Goal: Share content: Share content

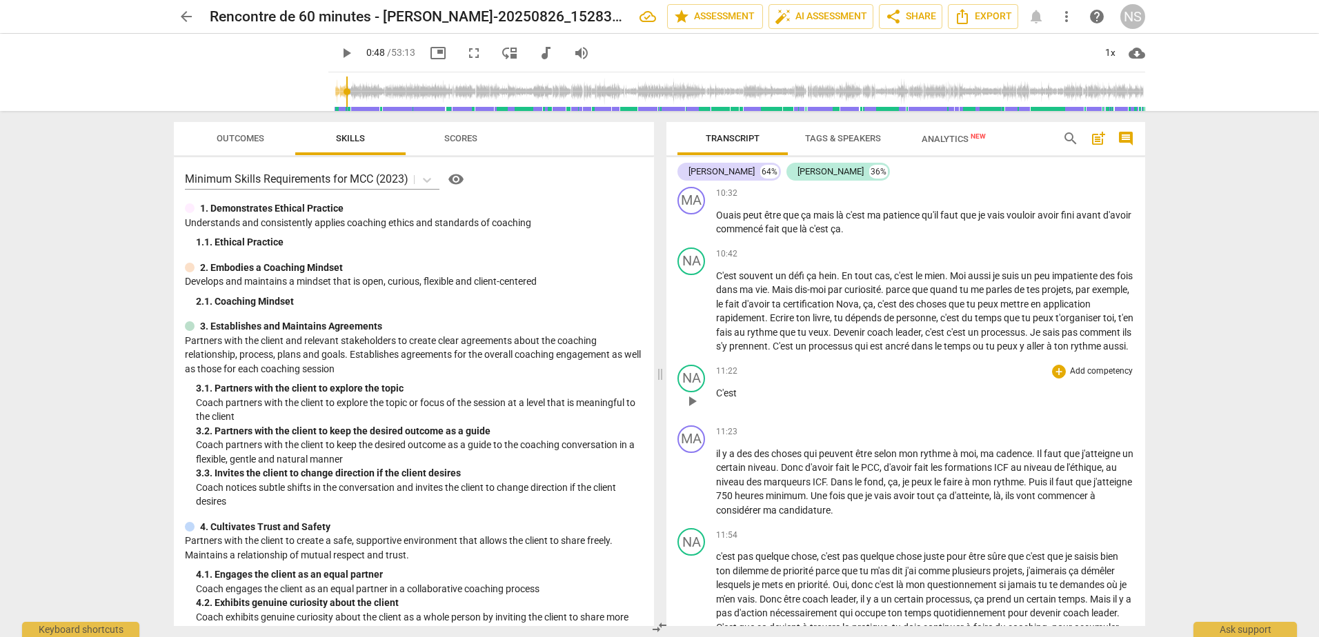
scroll to position [2207, 0]
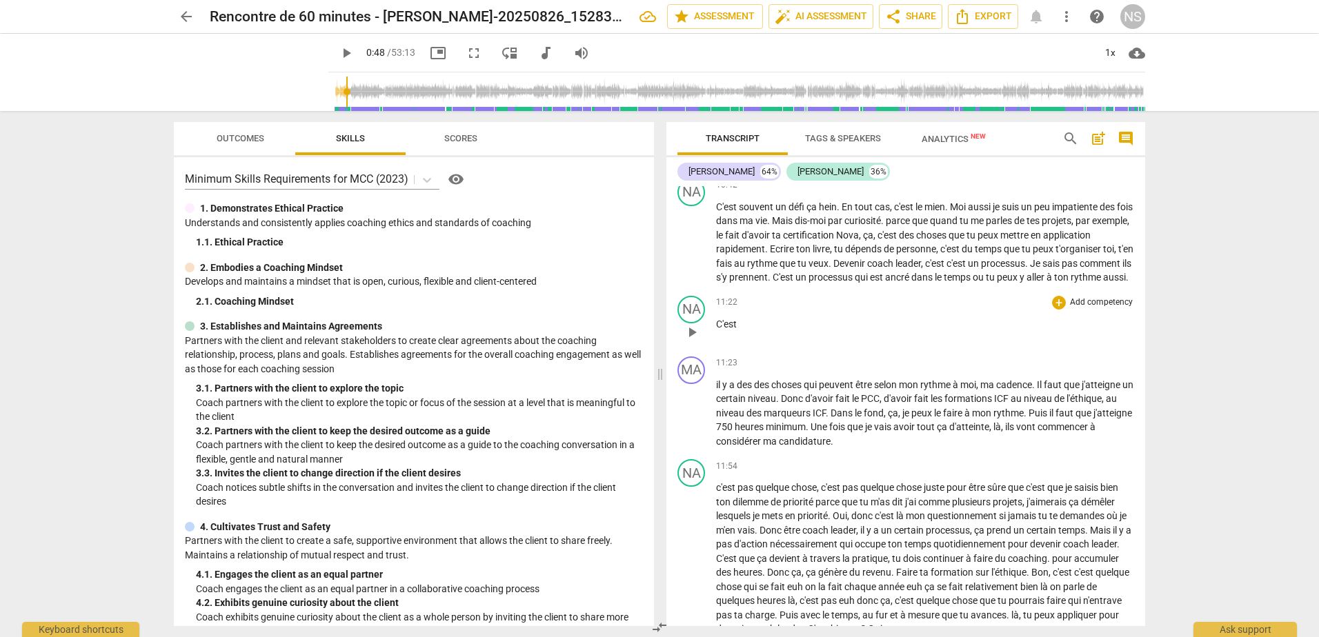
click at [736, 330] on span "C'est" at bounding box center [726, 324] width 21 height 11
click at [730, 330] on span "C'est" at bounding box center [726, 324] width 21 height 11
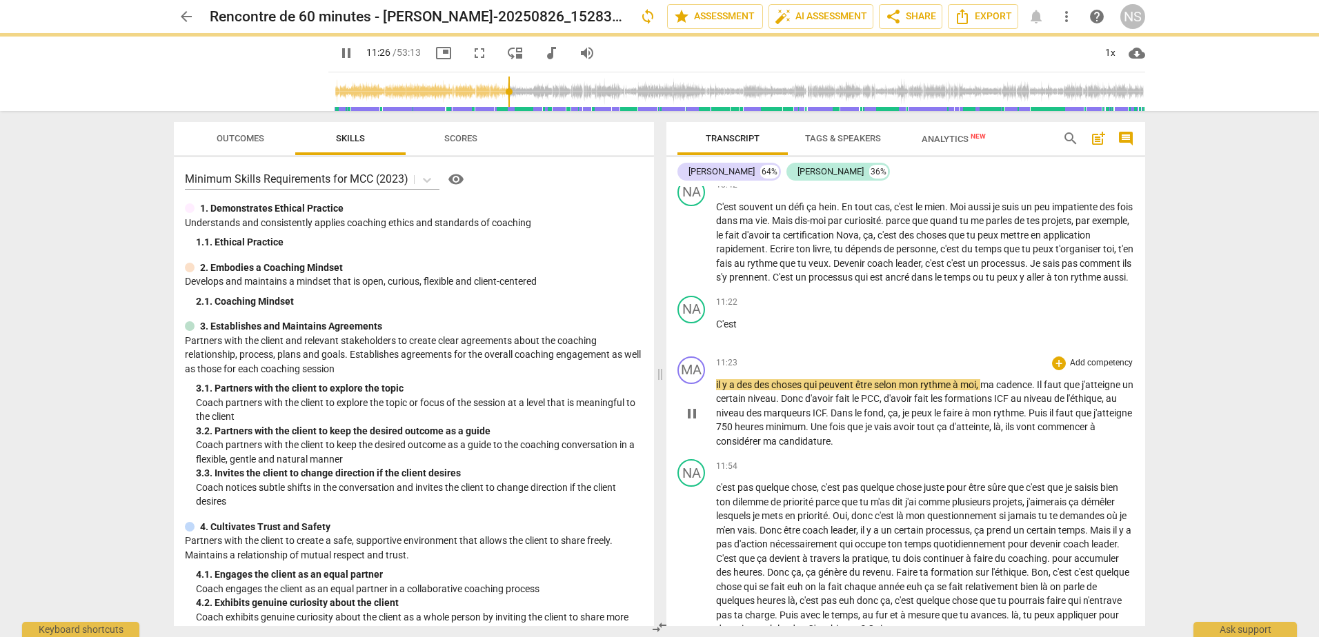
click at [715, 449] on div "MA play_arrow pause" at bounding box center [696, 403] width 39 height 92
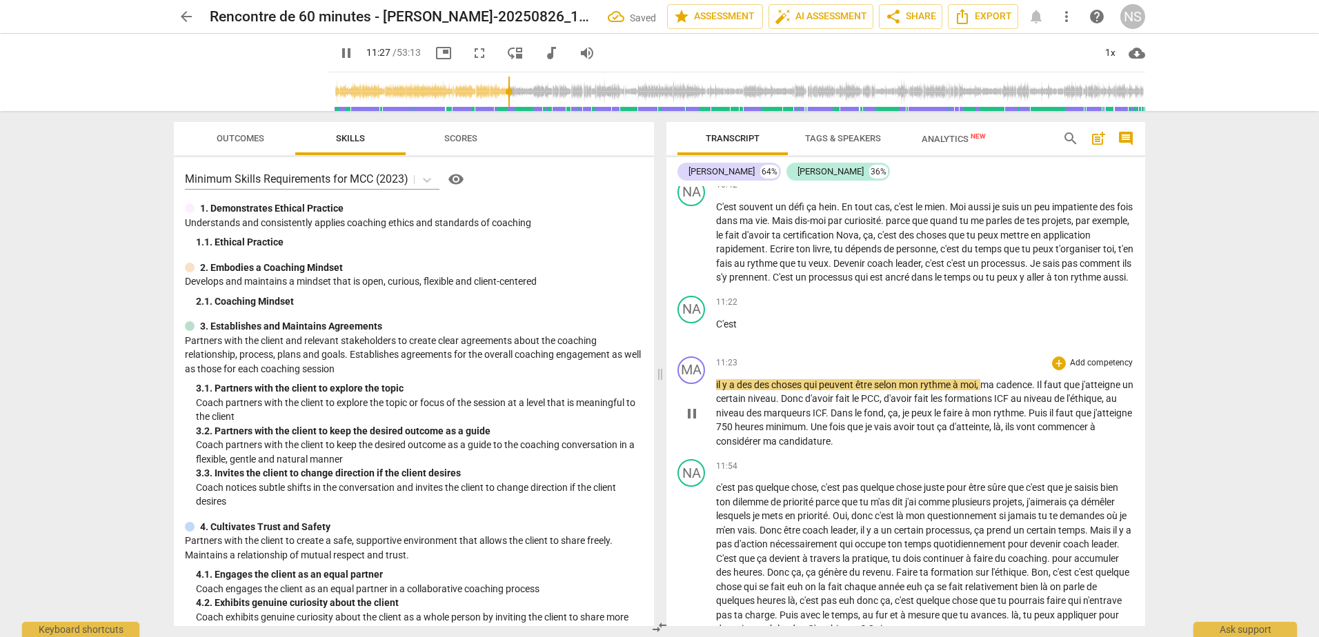
click at [718, 390] on span "il" at bounding box center [719, 384] width 6 height 11
click at [715, 445] on div "play_arrow pause" at bounding box center [698, 414] width 35 height 61
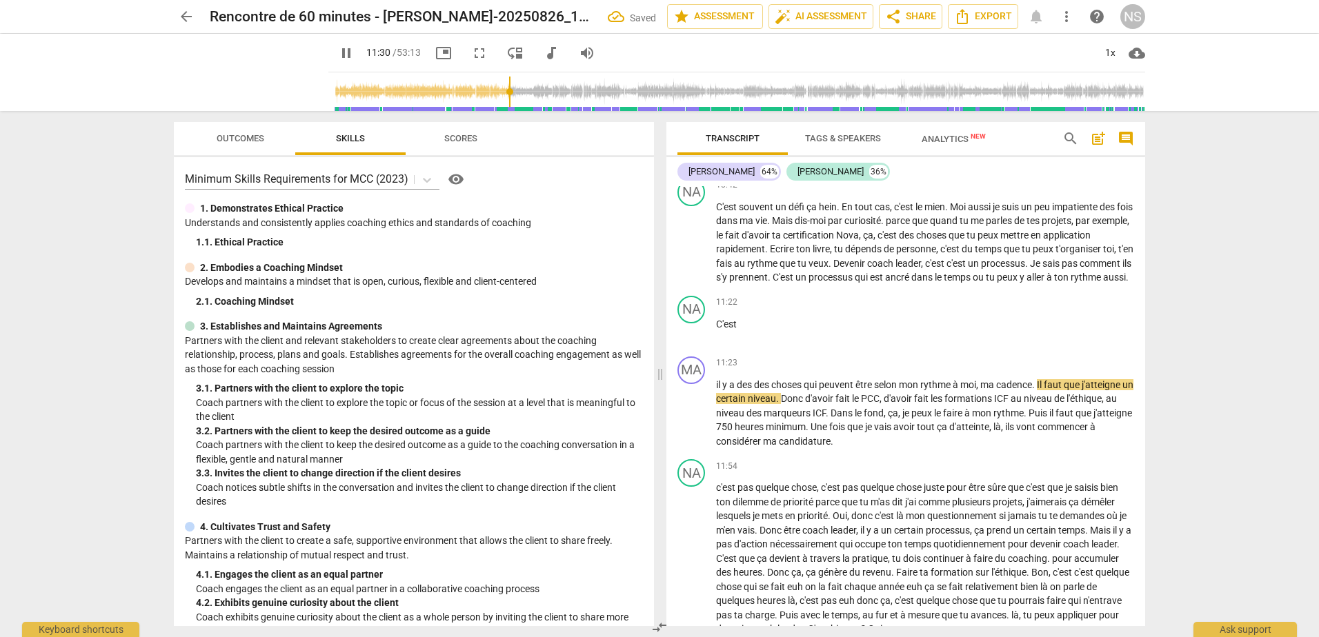
click at [338, 57] on span "pause" at bounding box center [346, 53] width 17 height 17
click at [716, 390] on span "il" at bounding box center [719, 384] width 6 height 11
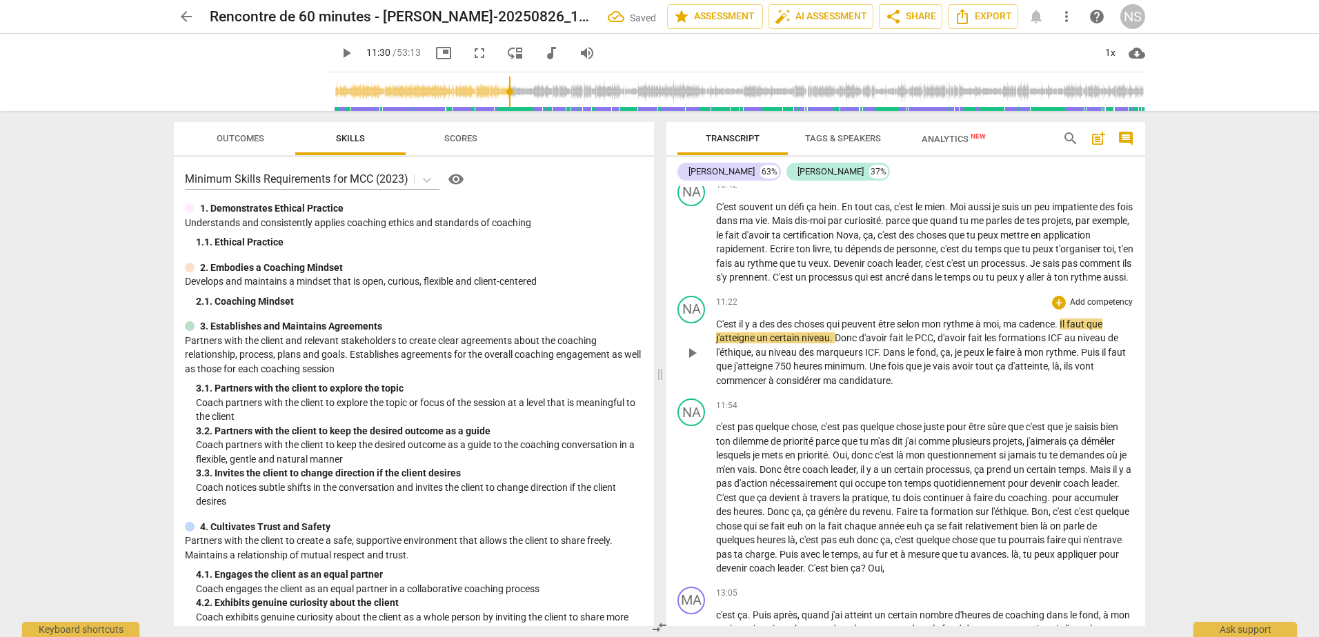
click at [717, 330] on span "C'est" at bounding box center [727, 324] width 23 height 11
click at [697, 323] on div "NA" at bounding box center [691, 310] width 28 height 28
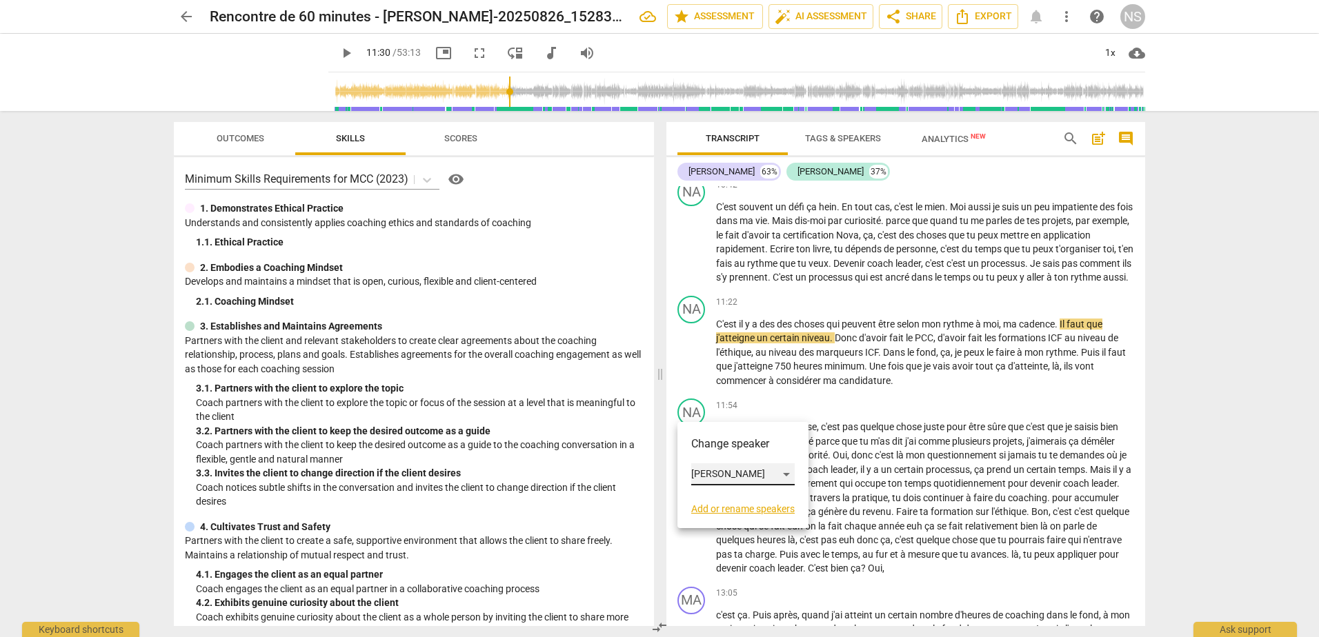
click at [786, 474] on div "[PERSON_NAME]" at bounding box center [742, 474] width 103 height 22
click at [779, 453] on li "[PERSON_NAME]" at bounding box center [743, 448] width 105 height 26
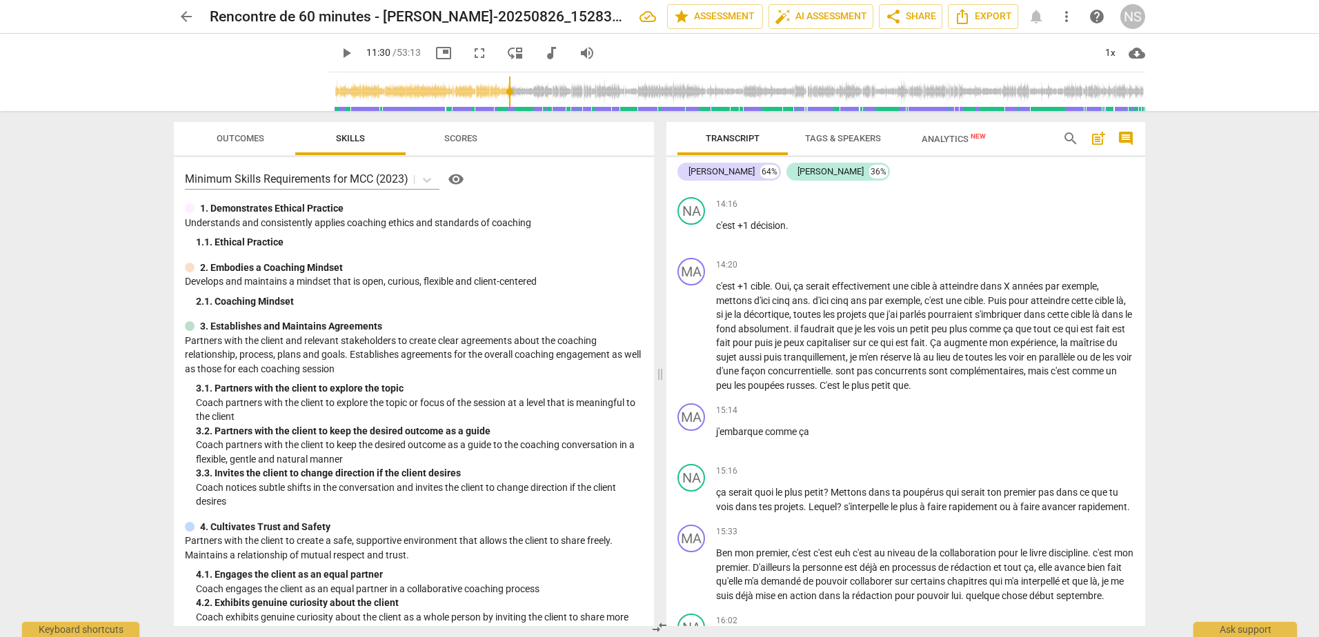
scroll to position [2966, 0]
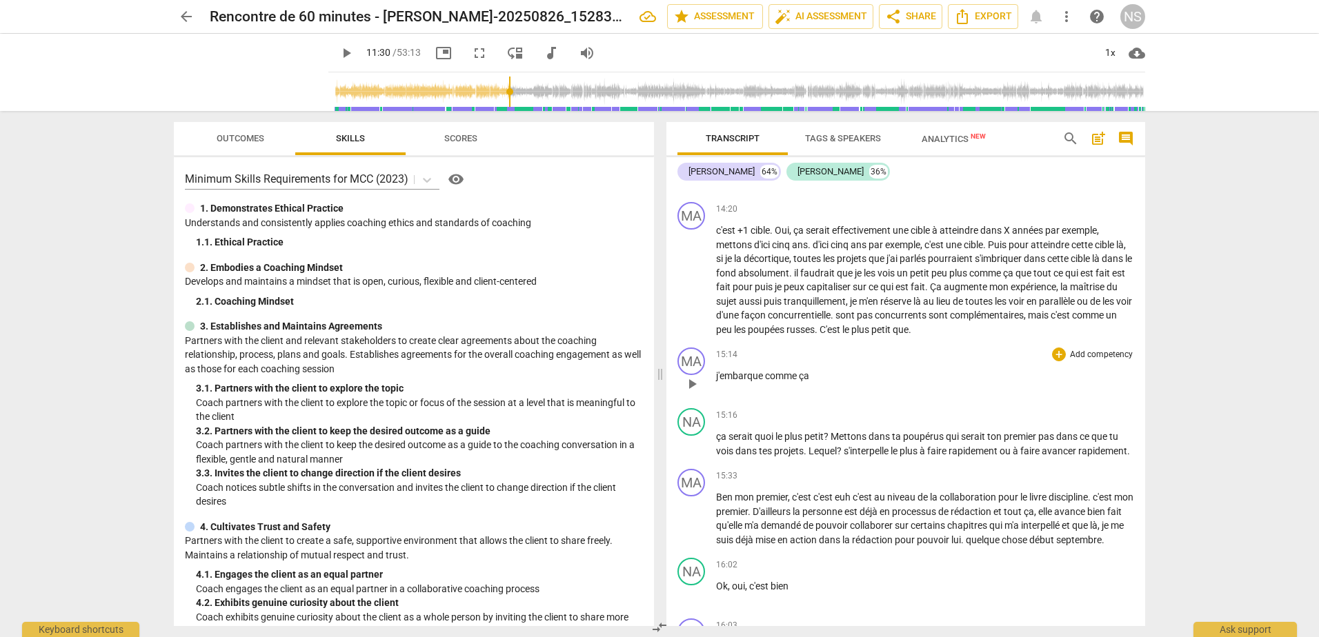
click at [726, 381] on span "j'embarque" at bounding box center [740, 375] width 49 height 11
click at [692, 392] on span "play_arrow" at bounding box center [691, 384] width 17 height 17
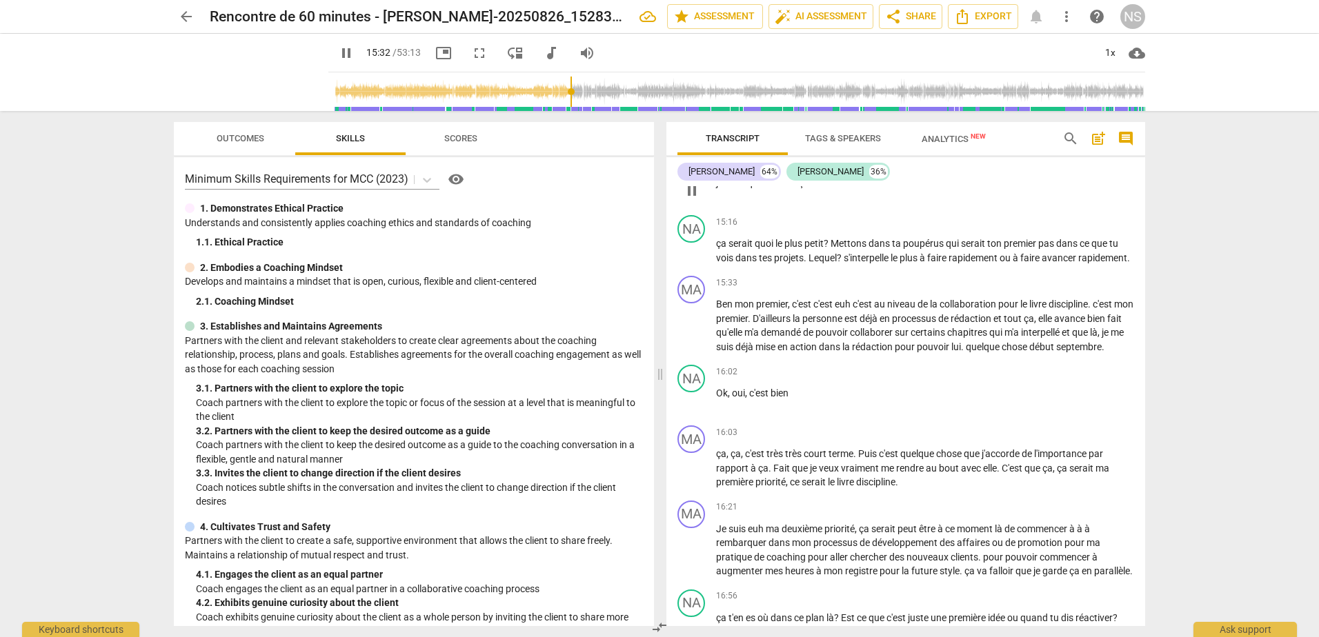
scroll to position [3172, 0]
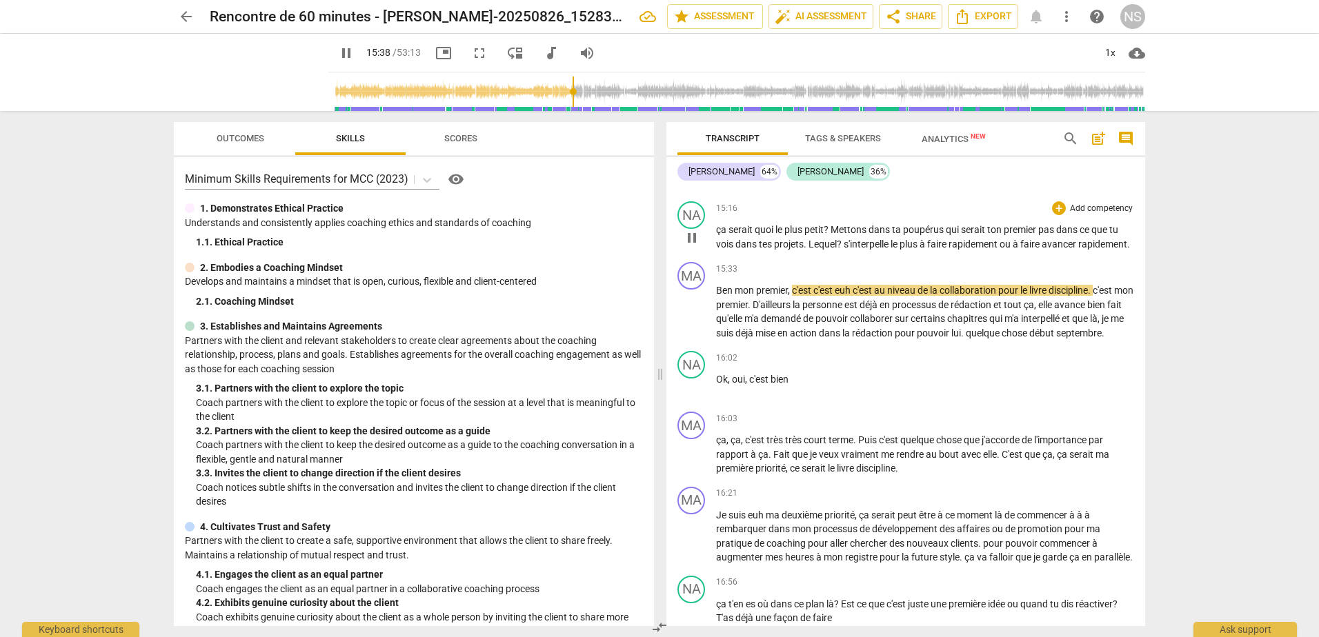
click at [688, 246] on span "pause" at bounding box center [691, 238] width 17 height 17
type input "939"
click at [923, 235] on span "poupérus" at bounding box center [924, 229] width 43 height 11
click at [930, 235] on span "poupérus" at bounding box center [924, 229] width 43 height 11
click at [951, 235] on span "poupée rus" at bounding box center [928, 229] width 50 height 11
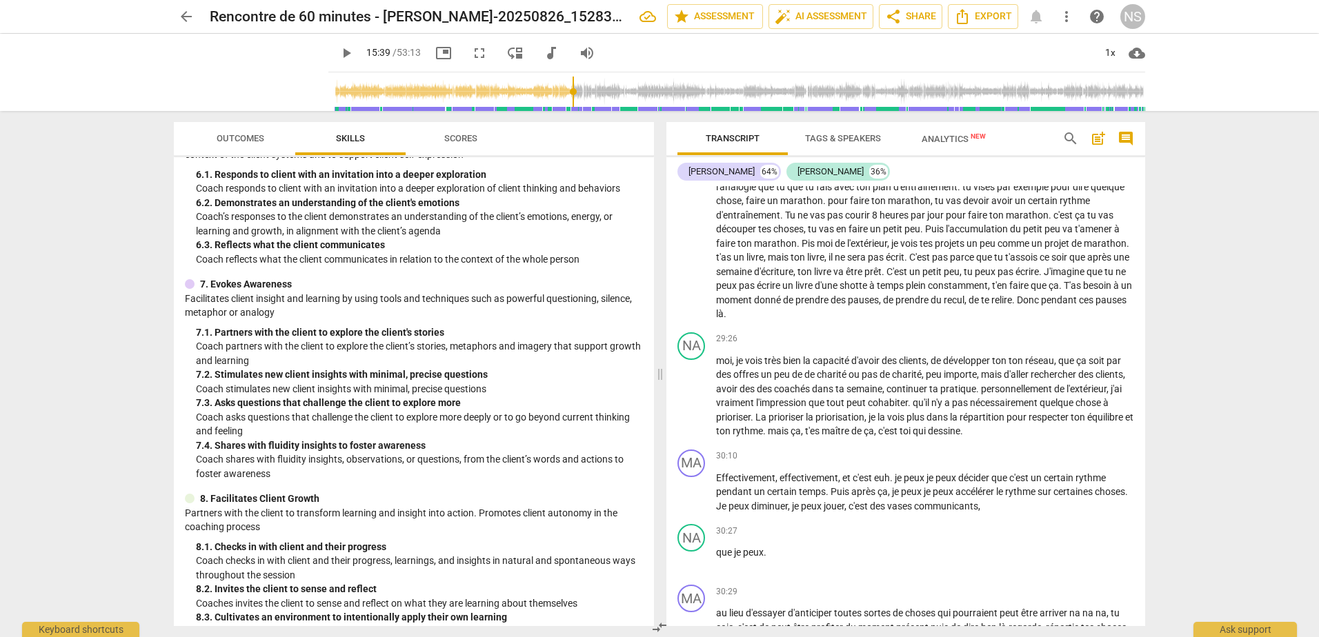
scroll to position [804, 0]
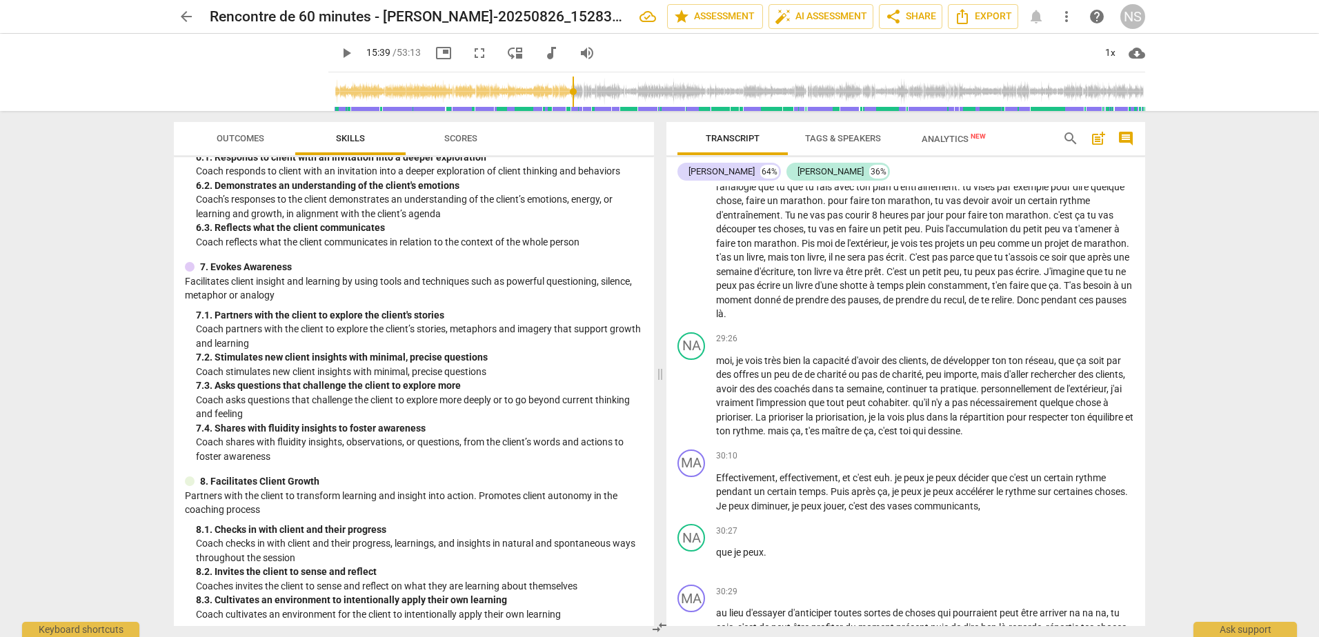
click at [960, 142] on span "Analytics New" at bounding box center [953, 139] width 64 height 10
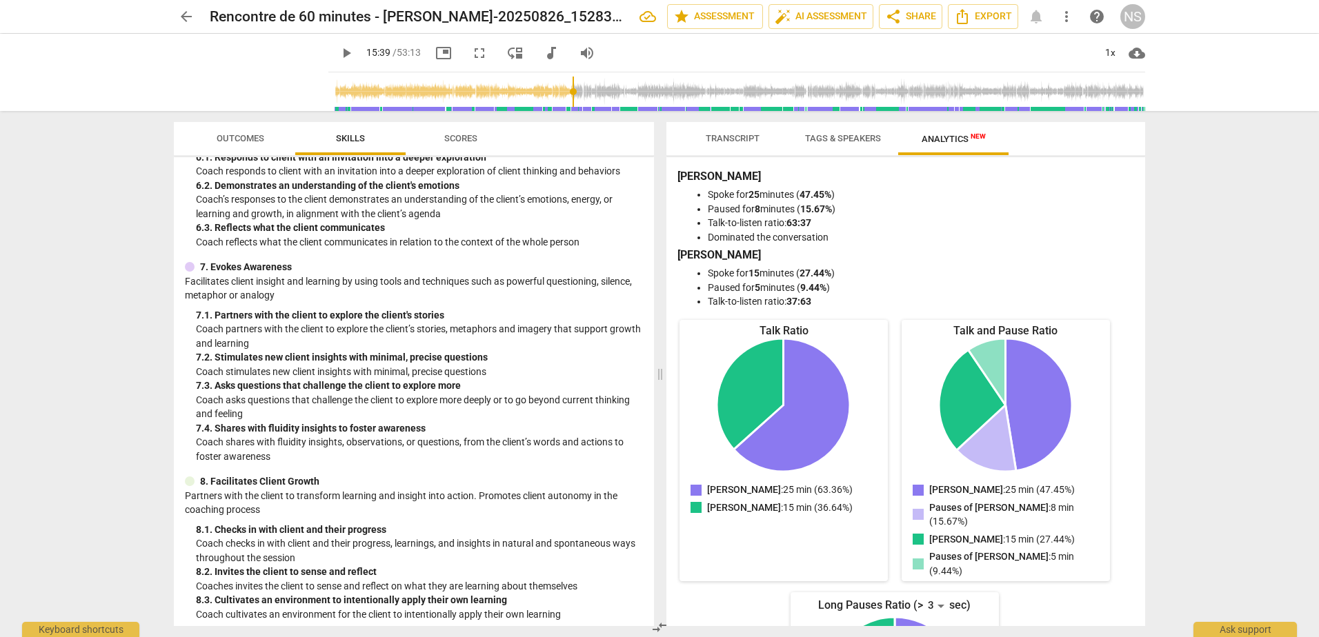
click at [852, 139] on span "Tags & Speakers" at bounding box center [843, 138] width 76 height 10
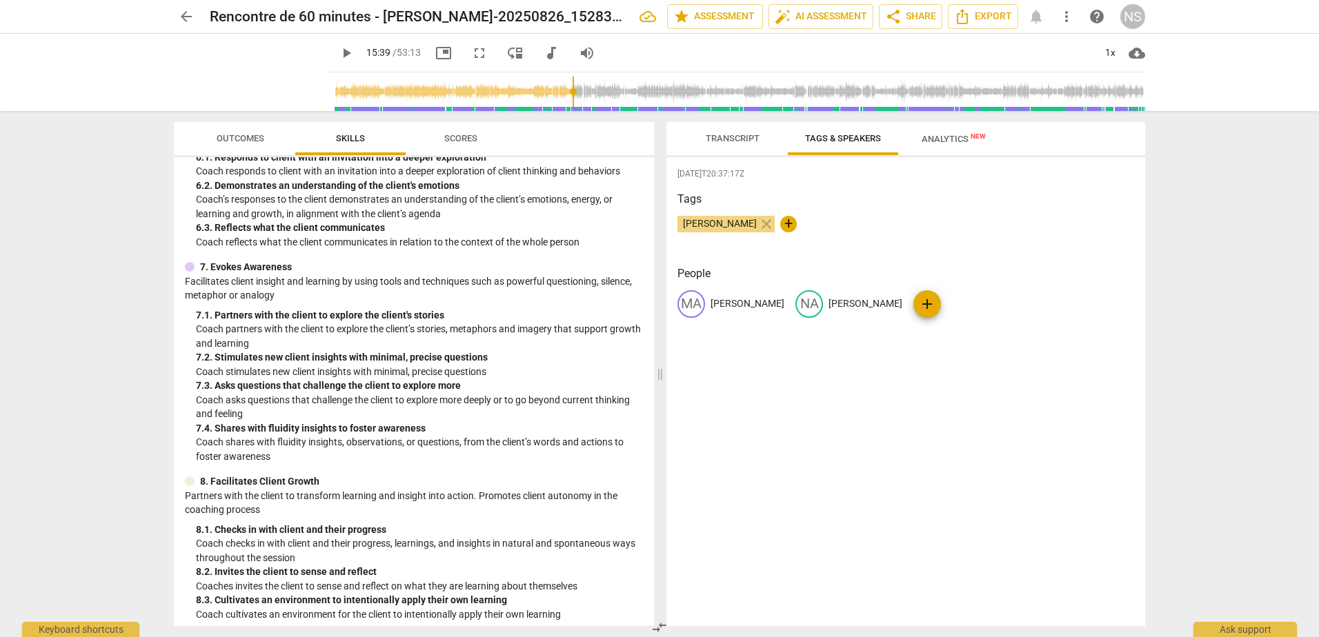
click at [750, 138] on span "Transcript" at bounding box center [733, 138] width 54 height 10
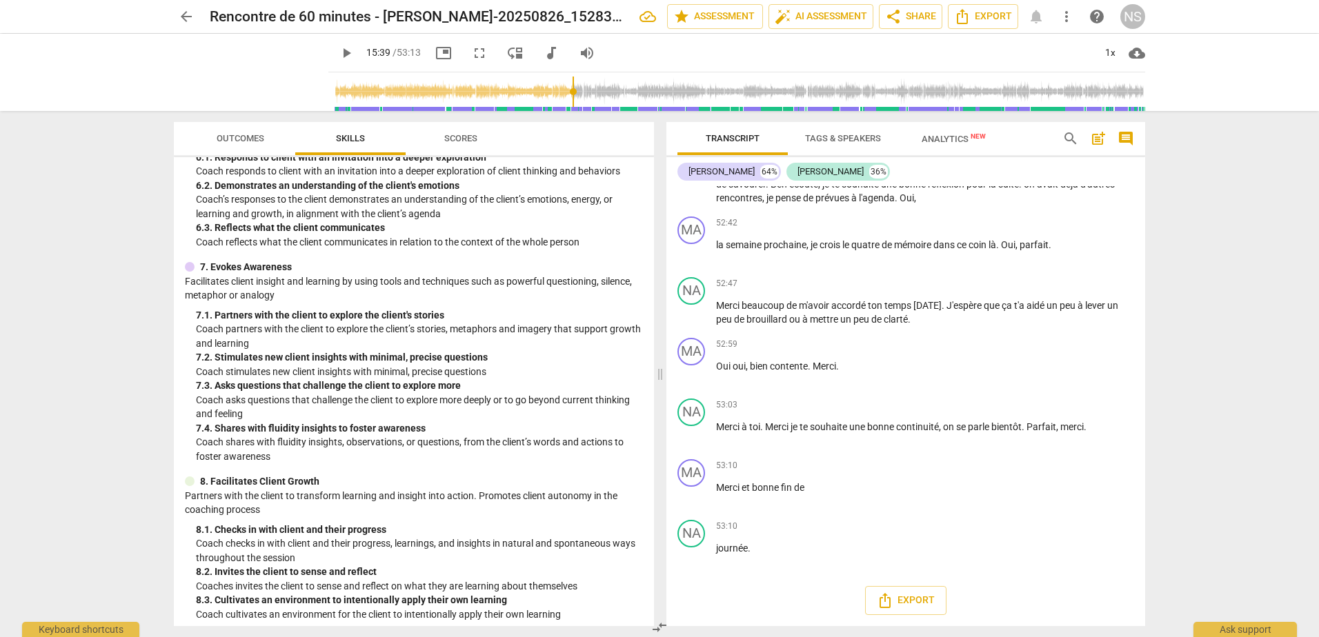
scroll to position [11333, 0]
click at [694, 496] on span "play_arrow" at bounding box center [691, 496] width 17 height 17
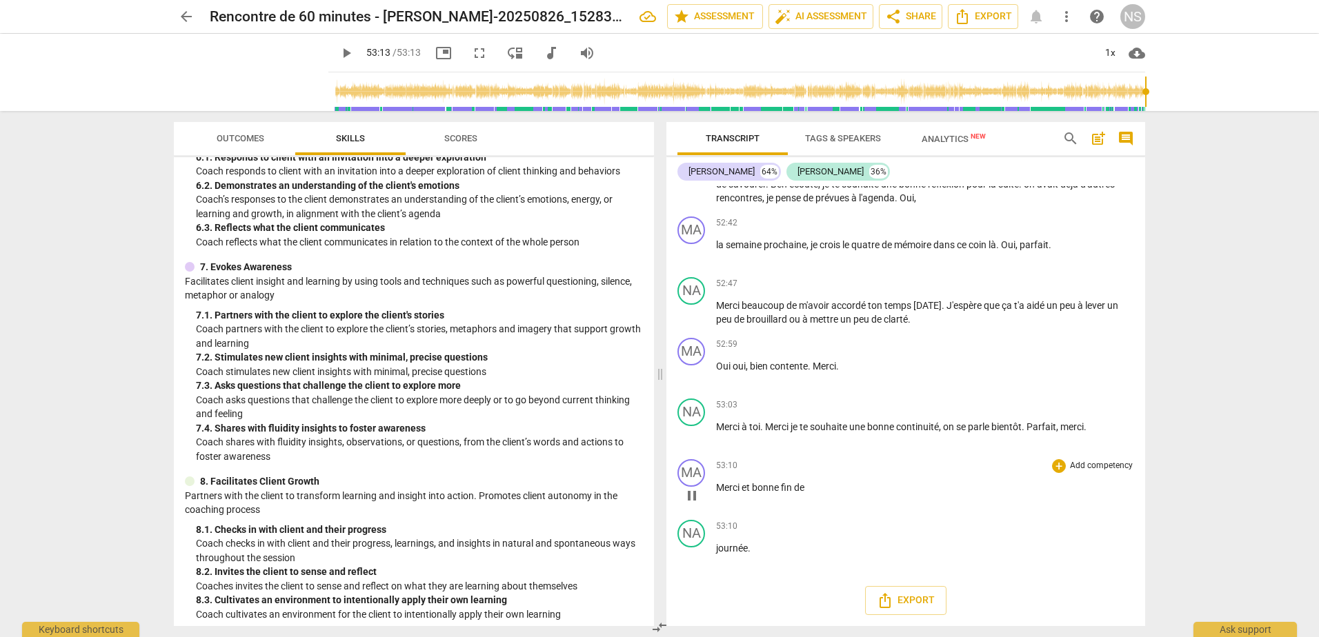
type input "3193"
click at [908, 23] on span "share Share" at bounding box center [910, 16] width 51 height 17
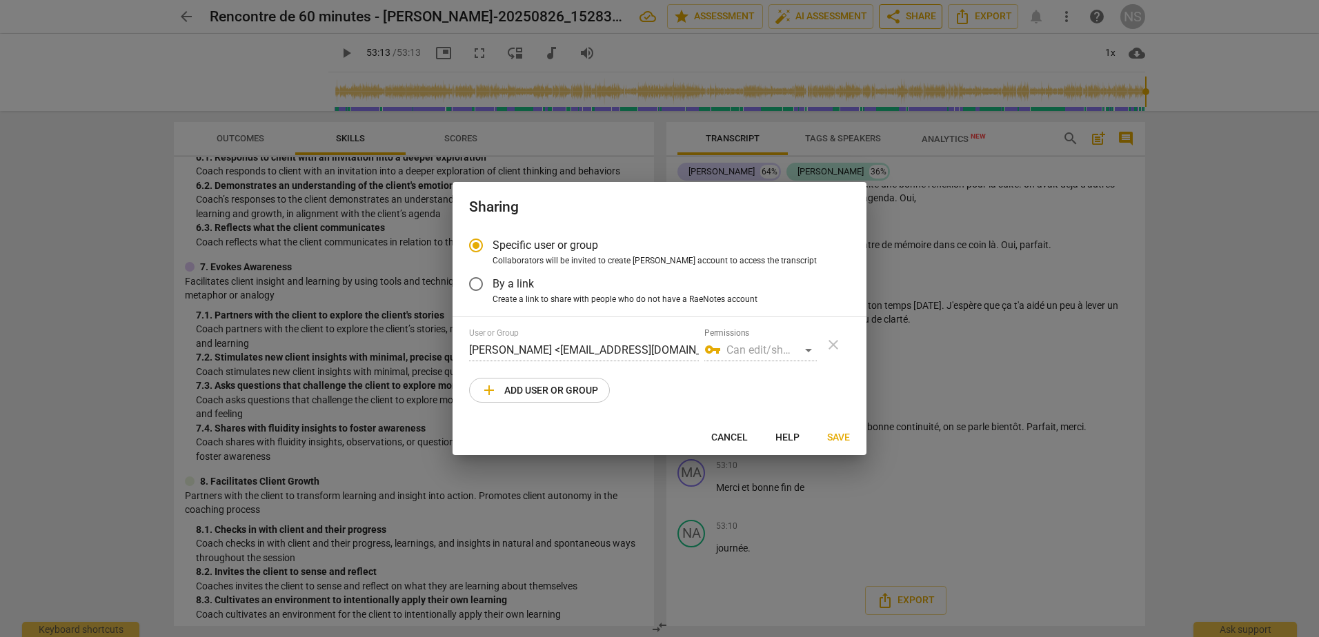
radio input "false"
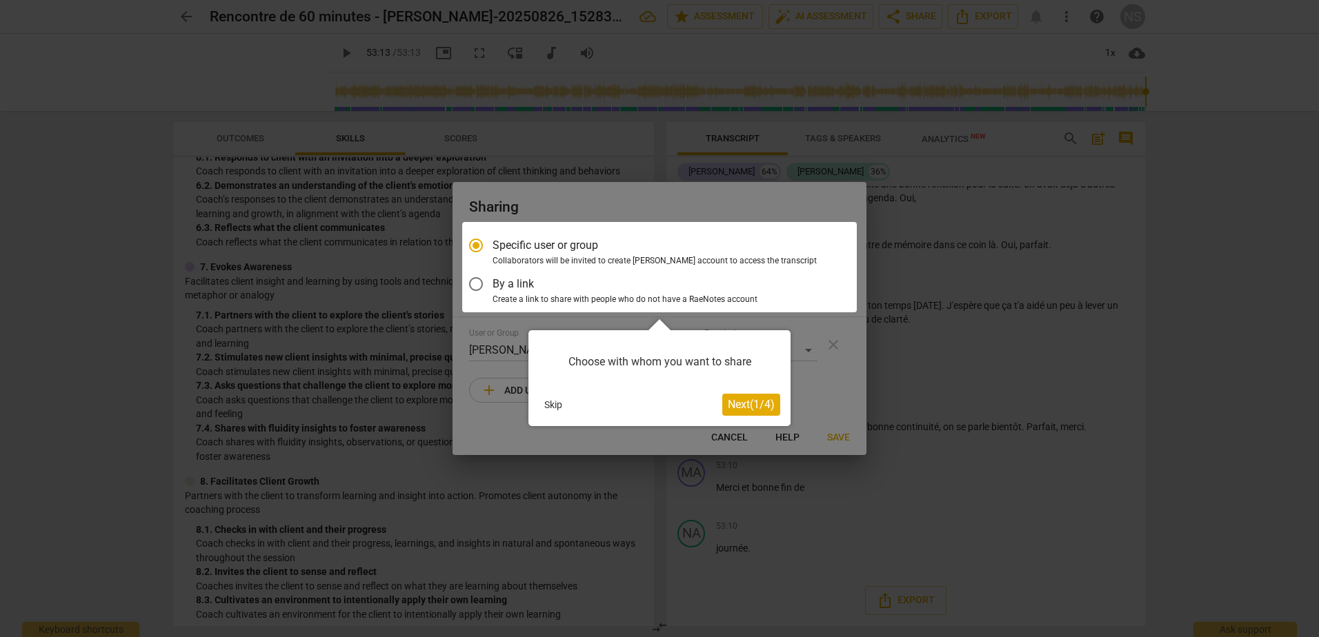
click at [472, 283] on div at bounding box center [659, 267] width 394 height 90
click at [475, 286] on div at bounding box center [659, 267] width 394 height 90
click at [559, 402] on button "Skip" at bounding box center [553, 404] width 29 height 21
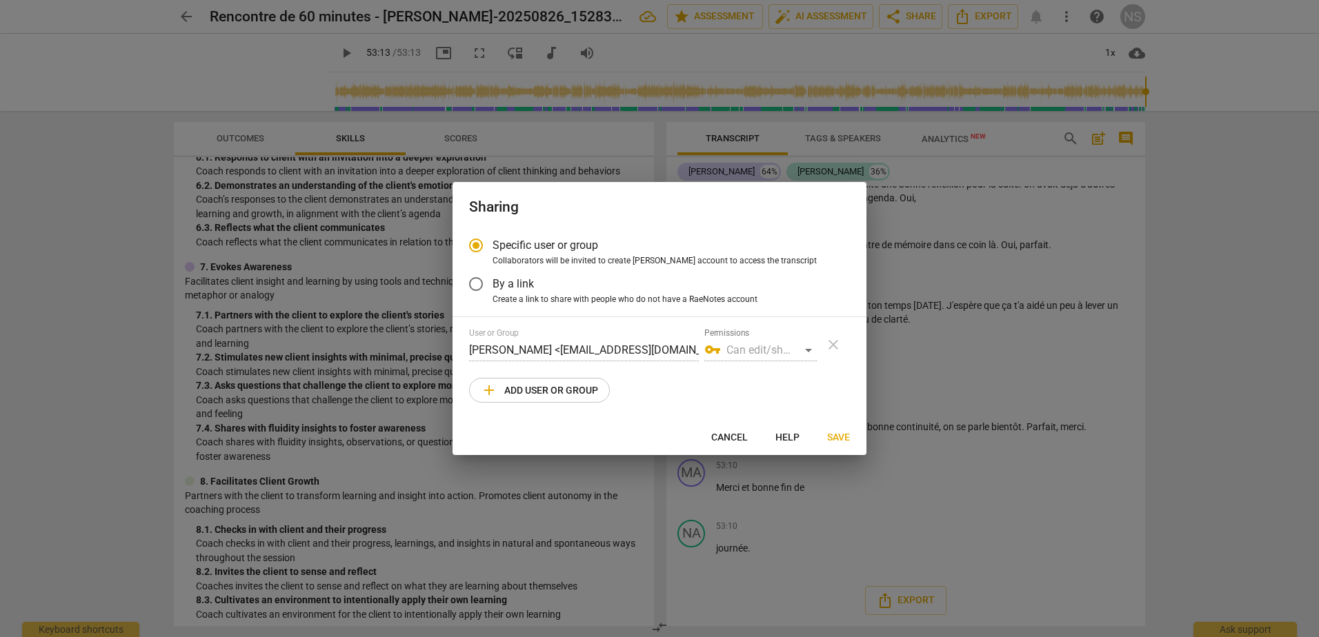
click at [479, 283] on input "By a link" at bounding box center [475, 284] width 33 height 33
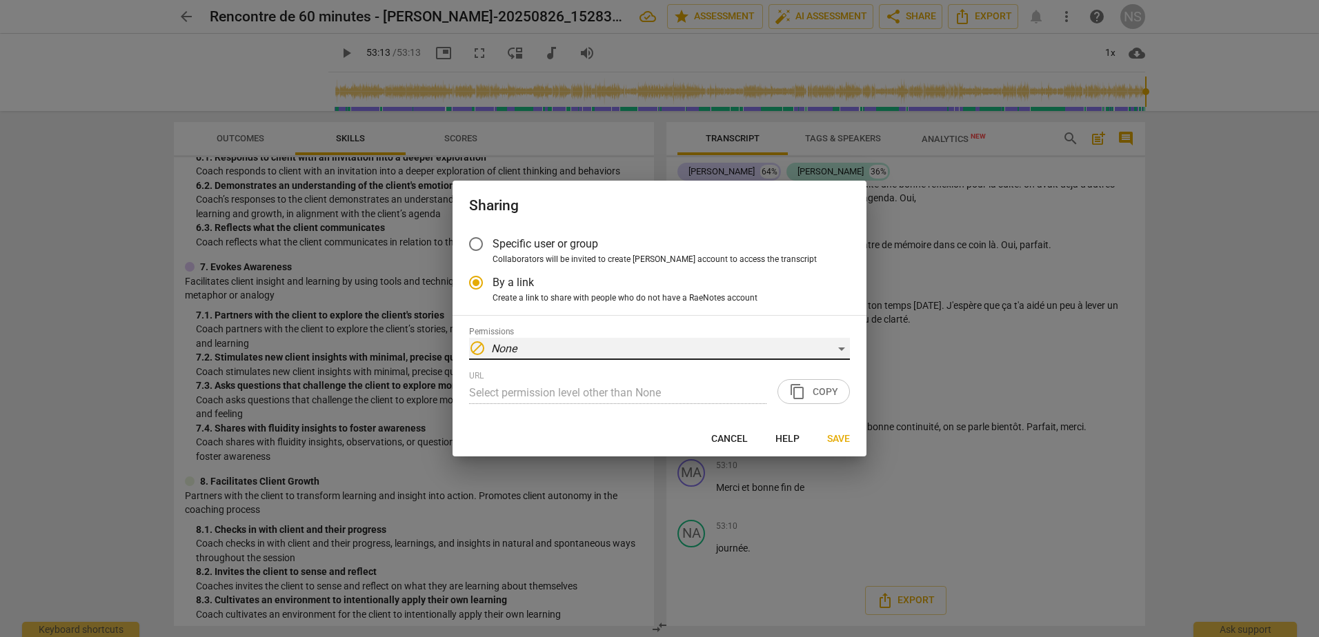
click at [554, 348] on div "block None" at bounding box center [659, 349] width 381 height 22
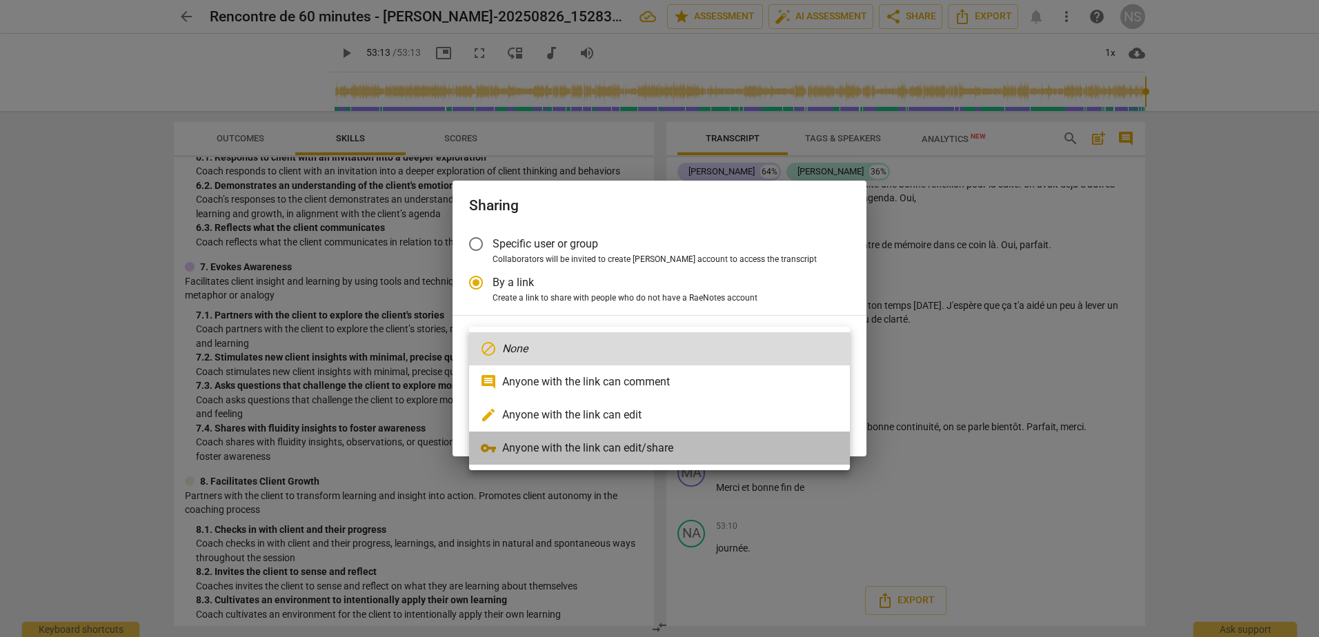
click at [551, 450] on li "vpn_key Anyone with the link can edit/share" at bounding box center [659, 448] width 381 height 33
radio input "false"
type input "[URL][DOMAIN_NAME]"
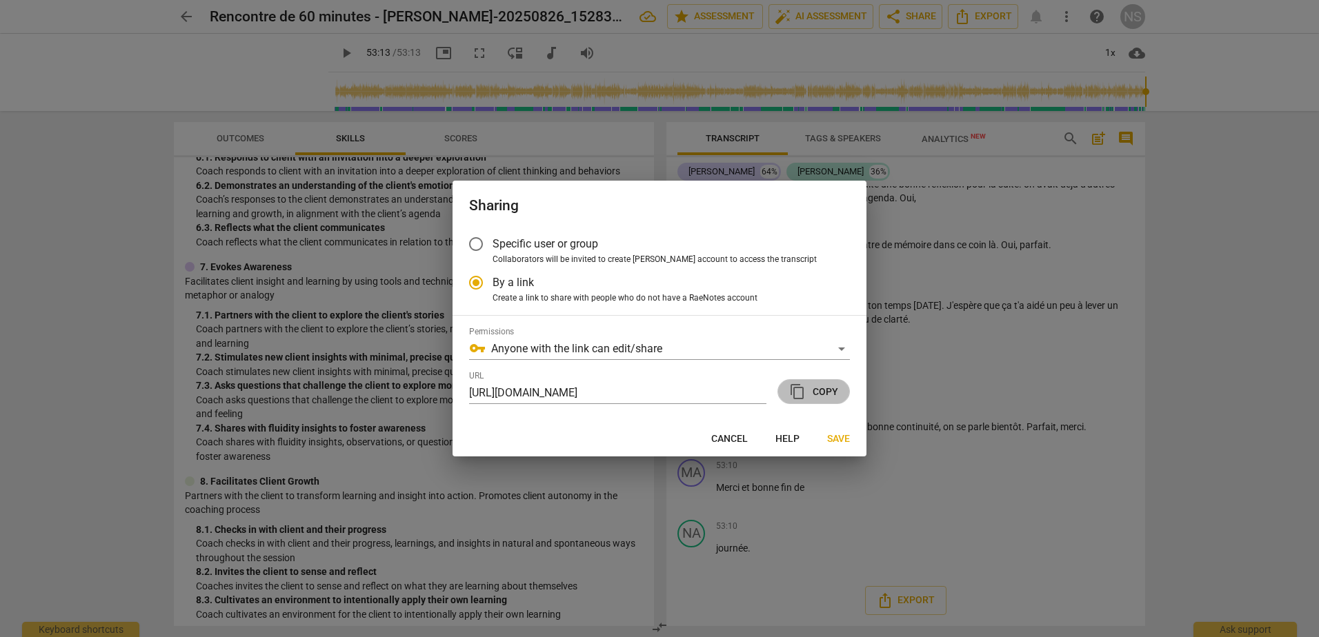
click at [812, 396] on span "content_copy Copy" at bounding box center [813, 391] width 49 height 17
click at [835, 440] on span "Save" at bounding box center [838, 439] width 23 height 14
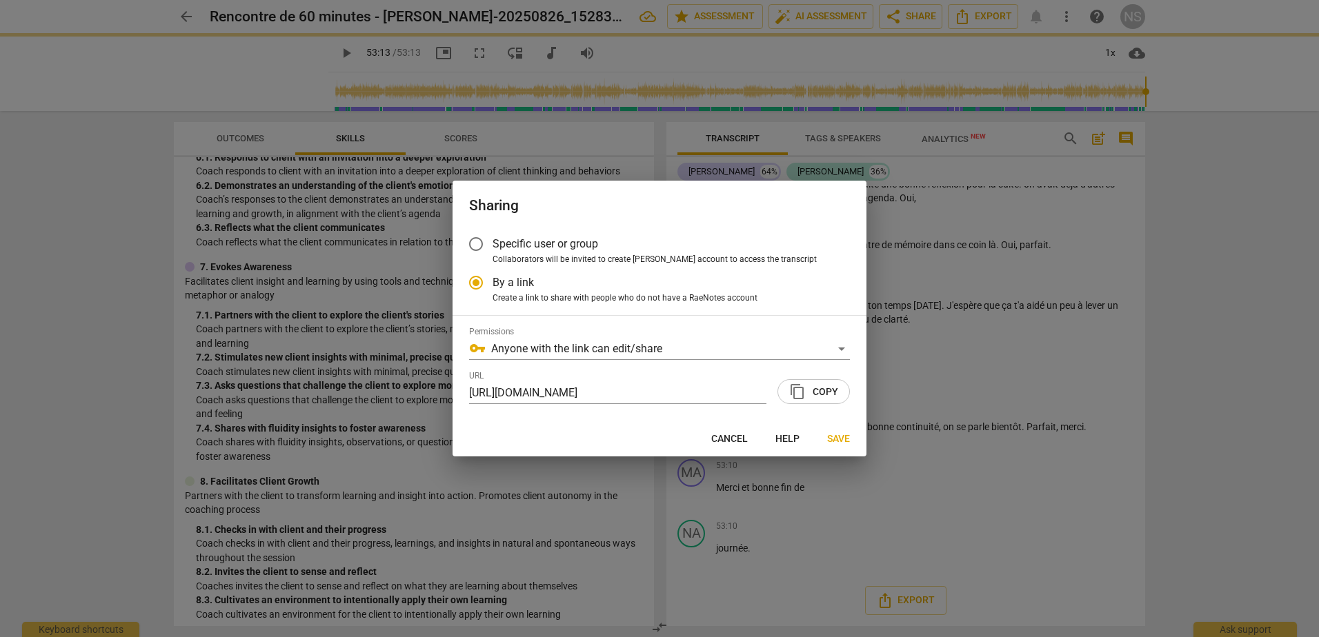
radio input "false"
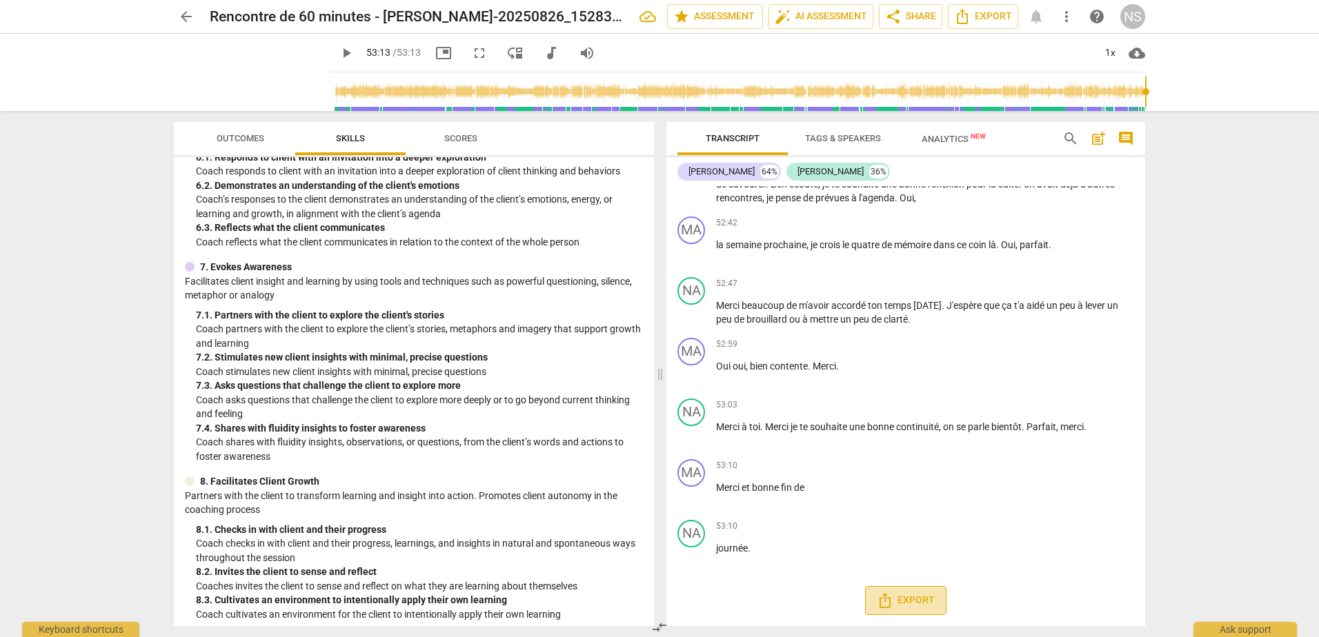
click at [914, 604] on span "Export" at bounding box center [906, 600] width 58 height 17
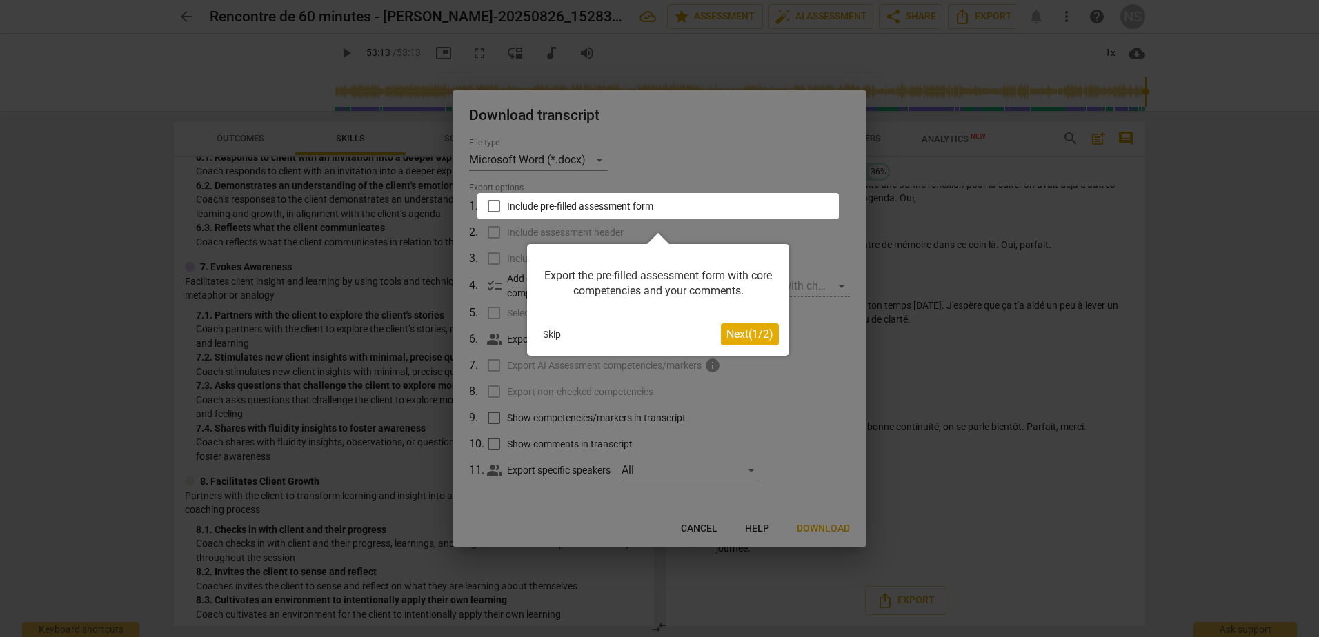
click at [554, 333] on button "Skip" at bounding box center [551, 334] width 29 height 21
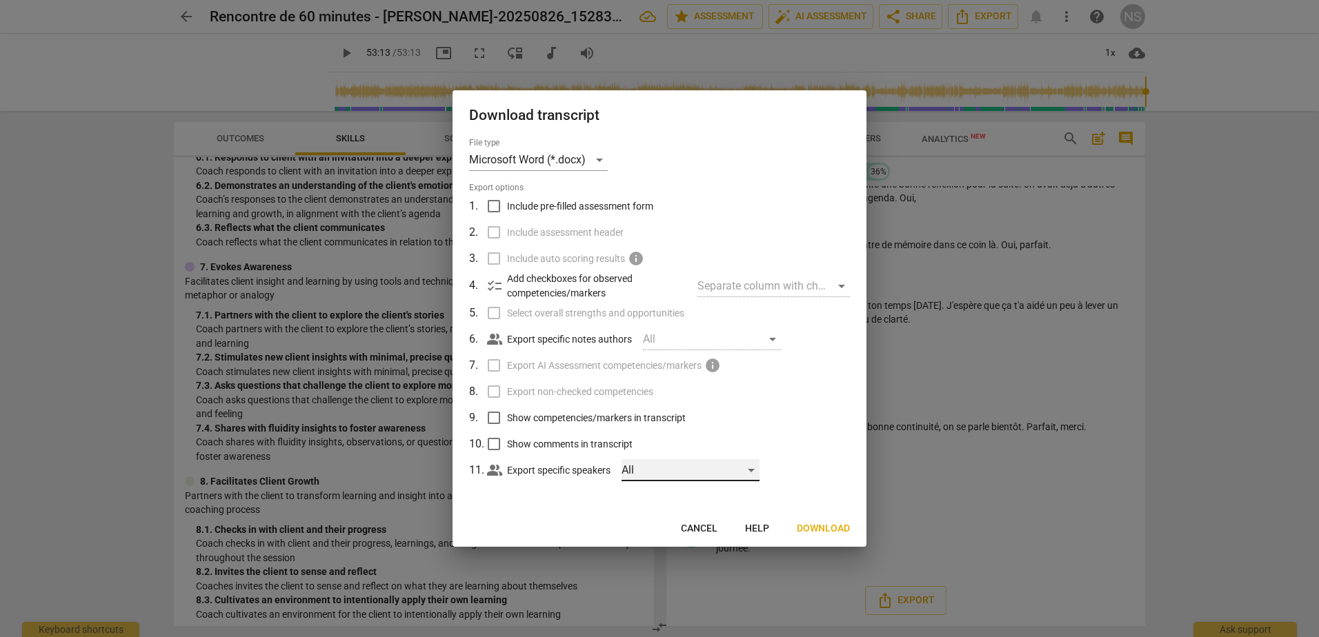
click at [754, 469] on div "All" at bounding box center [690, 470] width 138 height 22
click at [769, 441] on div at bounding box center [659, 318] width 1319 height 637
click at [498, 207] on input "Include pre-filled assessment form" at bounding box center [494, 206] width 26 height 26
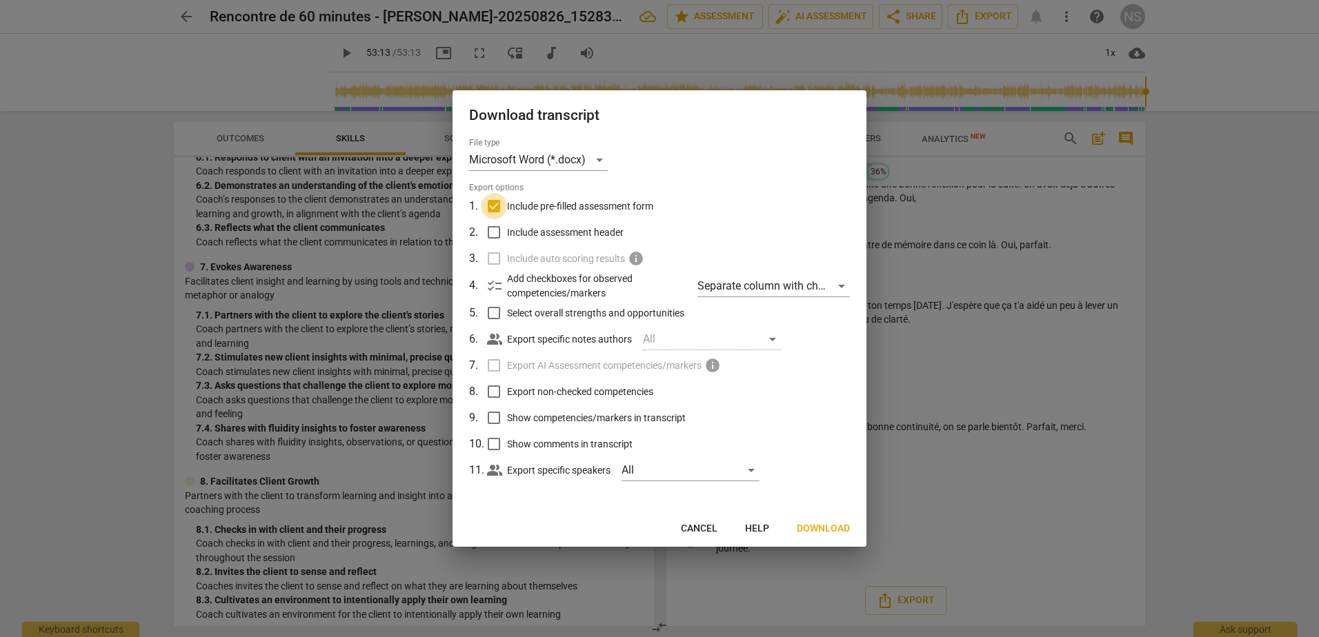
click at [498, 207] on input "Include pre-filled assessment form" at bounding box center [494, 206] width 26 height 26
checkbox input "false"
click at [836, 530] on span "Download" at bounding box center [823, 529] width 53 height 14
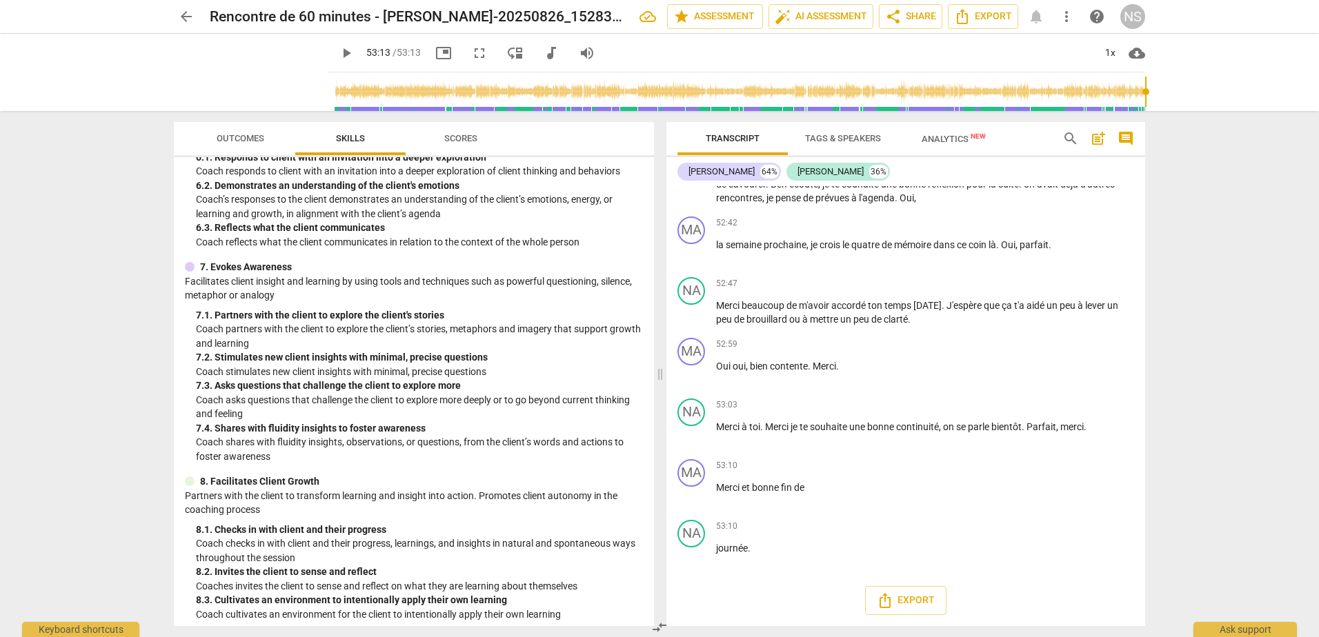
click at [1196, 198] on div "arrow_back Rencontre de 60 minutes - [PERSON_NAME]-20250826_152830-Enregistreme…" at bounding box center [659, 318] width 1319 height 637
